Goal: Task Accomplishment & Management: Complete application form

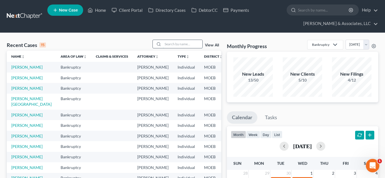
click at [178, 44] on input "search" at bounding box center [182, 44] width 39 height 8
type input "april"
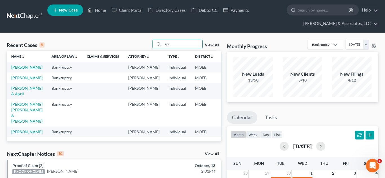
click at [15, 69] on link "[PERSON_NAME]" at bounding box center [26, 67] width 31 height 5
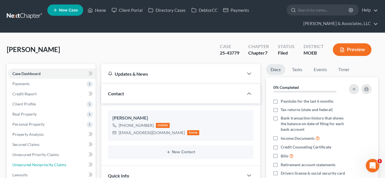
click at [37, 163] on span "Unsecured Nonpriority Claims" at bounding box center [39, 165] width 54 height 5
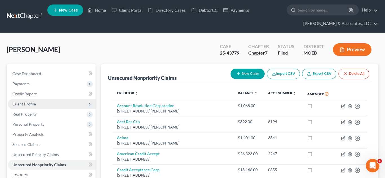
click at [29, 109] on span "Client Profile" at bounding box center [52, 104] width 88 height 10
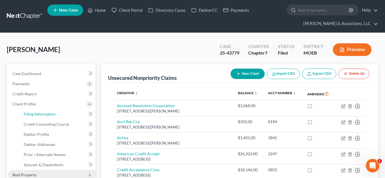
click at [41, 113] on span "Filing Information" at bounding box center [40, 114] width 32 height 5
select select "1"
select select "0"
select select "45"
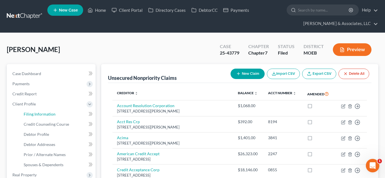
select select "0"
select select "26"
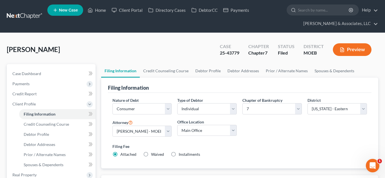
scroll to position [110, 0]
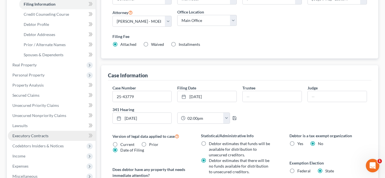
click at [32, 135] on span "Executory Contracts" at bounding box center [30, 135] width 36 height 5
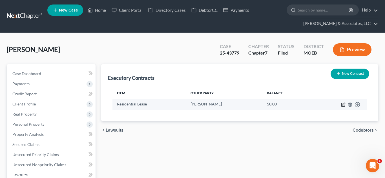
click at [344, 105] on icon "button" at bounding box center [343, 105] width 5 height 5
select select "3"
select select "26"
select select "0"
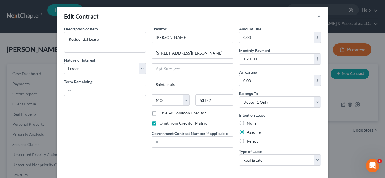
click at [320, 16] on button "×" at bounding box center [319, 16] width 4 height 7
